Goal: Browse casually

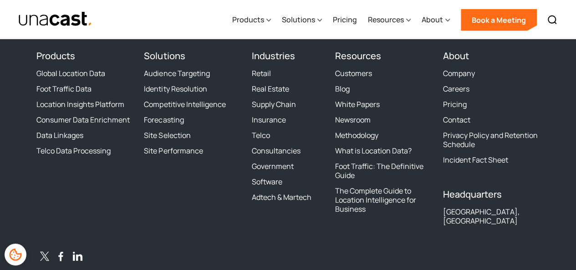
scroll to position [2208, 0]
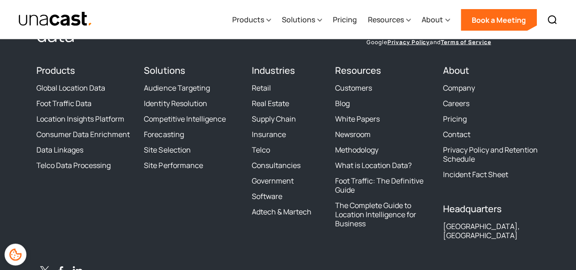
scroll to position [2923, 0]
